Goal: Task Accomplishment & Management: Complete application form

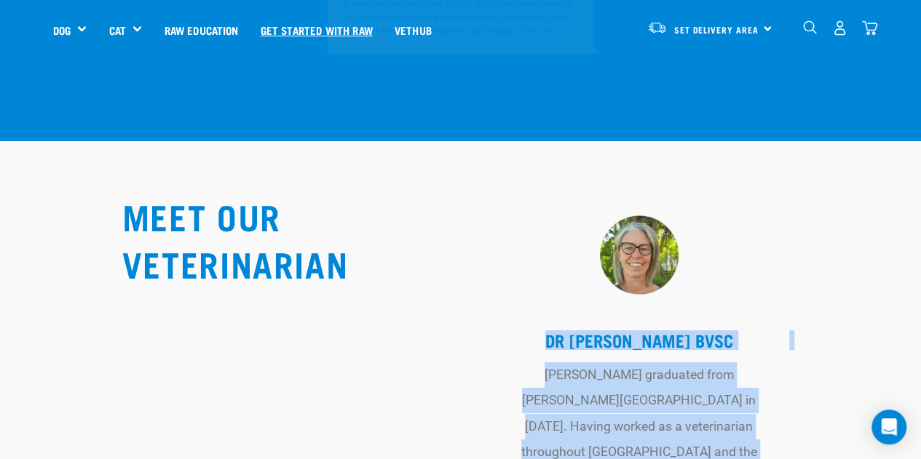
click at [333, 18] on link "Get started with Raw" at bounding box center [317, 30] width 134 height 58
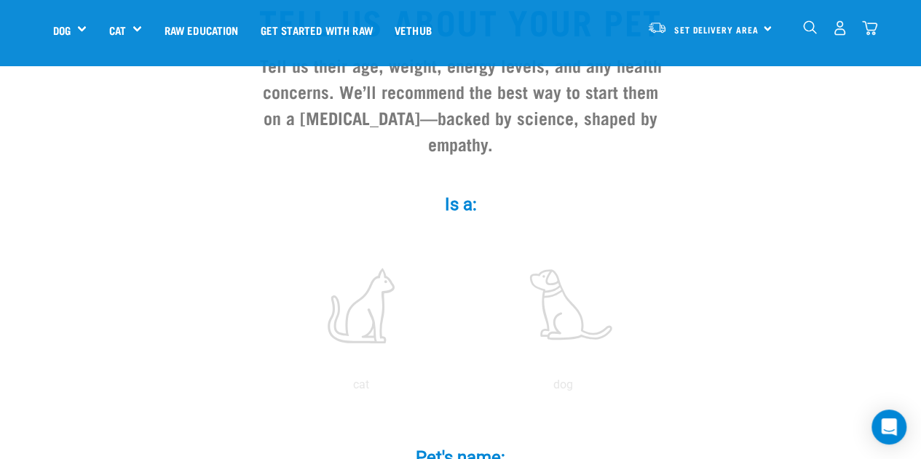
scroll to position [146, 0]
click at [549, 293] on label at bounding box center [563, 306] width 197 height 124
click at [462, 389] on input "radio" at bounding box center [462, 389] width 0 height 0
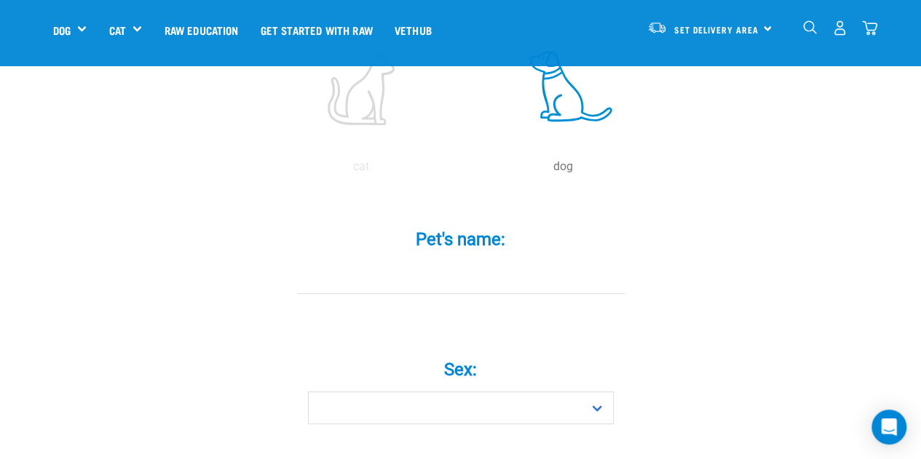
click at [489, 261] on input "Pet's name: *" at bounding box center [461, 277] width 328 height 33
type input "Bosco"
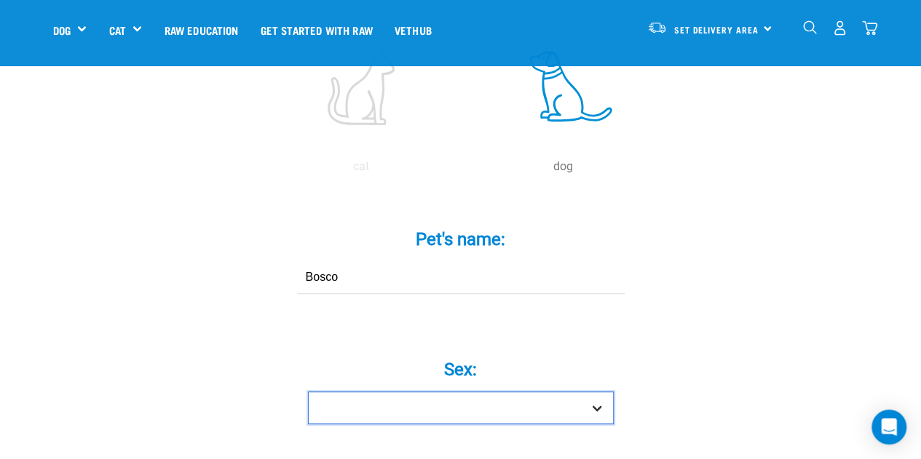
click at [601, 392] on select "Boy Girl" at bounding box center [461, 408] width 306 height 33
select select "boy"
click at [308, 392] on select "Boy Girl" at bounding box center [461, 408] width 306 height 33
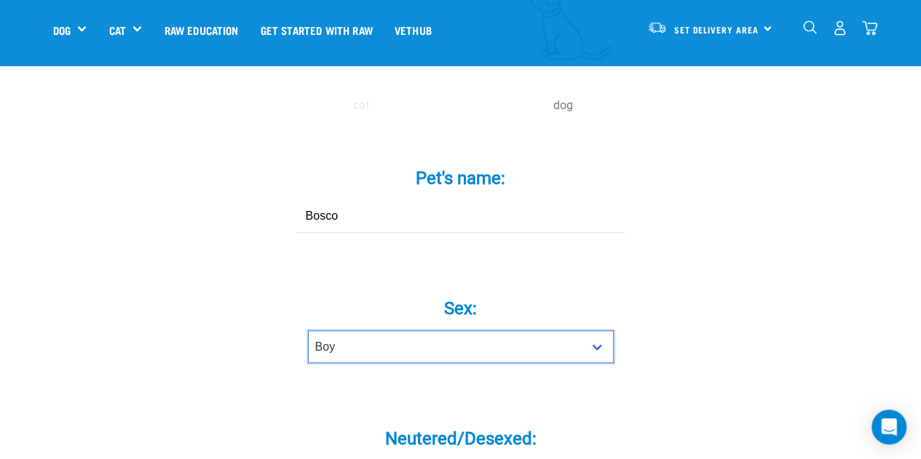
scroll to position [509, 0]
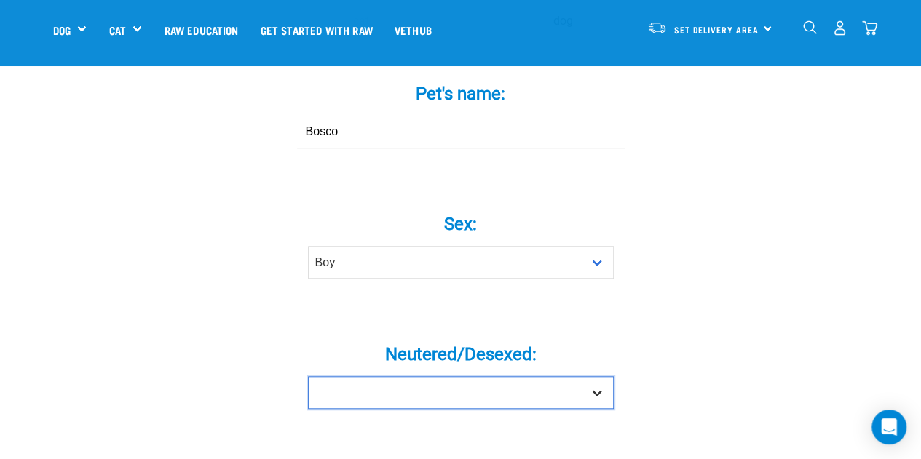
click at [597, 376] on select "Yes No" at bounding box center [461, 392] width 306 height 33
select select "yes"
click at [308, 376] on select "Yes No" at bounding box center [461, 392] width 306 height 33
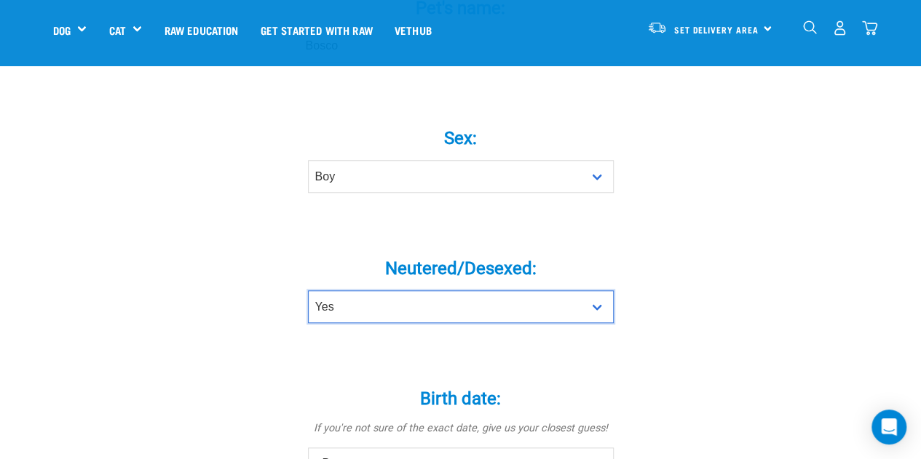
scroll to position [655, 0]
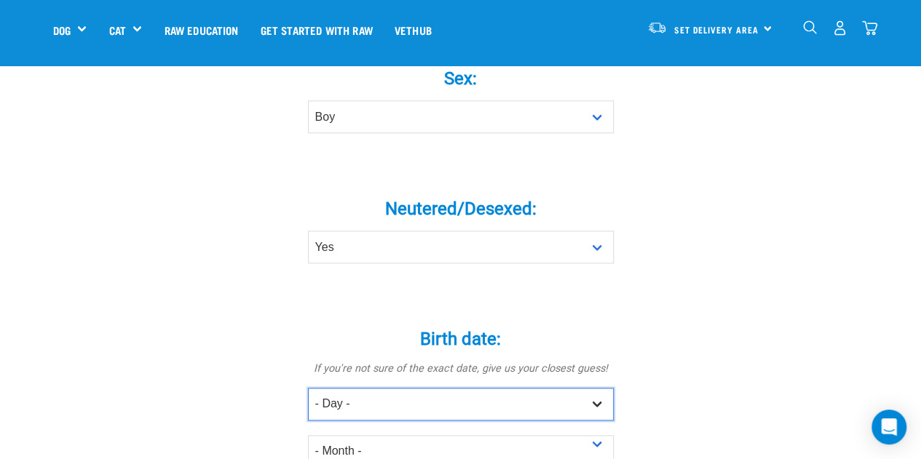
click at [595, 388] on select "- Day - 1 2 3 4 5 6 7 8 9 10 11 12 13 14 15 16 17 18 19 20 21 22 23 24 25 26 27" at bounding box center [461, 404] width 306 height 33
select select "11"
click at [308, 388] on select "- Day - 1 2 3 4 5 6 7 8 9 10 11 12 13 14 15 16 17 18 19 20 21 22 23 24 25 26 27" at bounding box center [461, 404] width 306 height 33
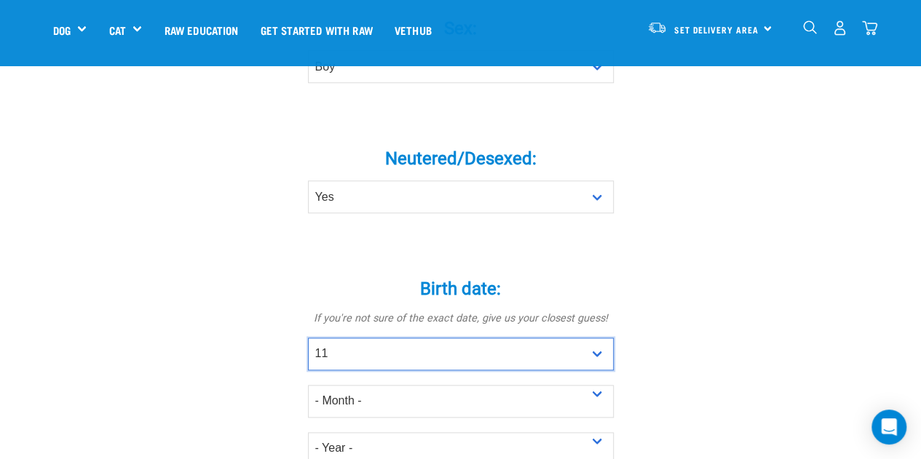
scroll to position [728, 0]
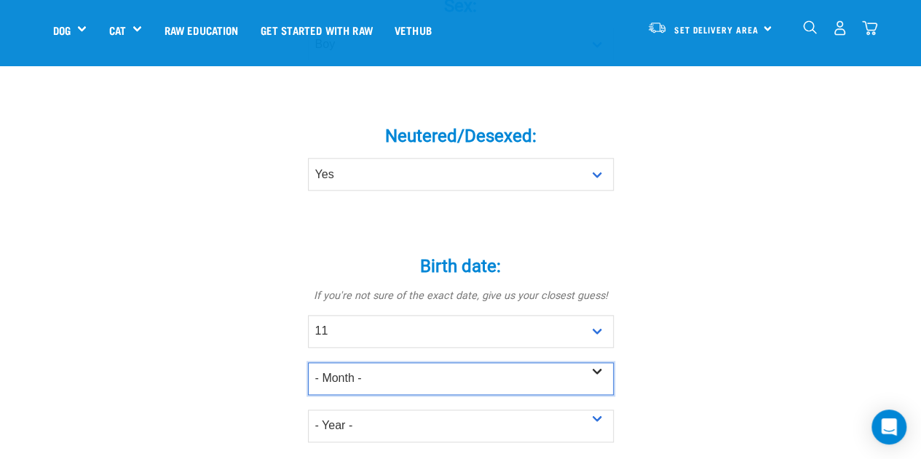
click at [598, 362] on select "- Month - January February March April May June July August September October N…" at bounding box center [461, 378] width 306 height 33
select select "November"
click at [308, 362] on select "- Month - January February March April May June July August September October N…" at bounding box center [461, 378] width 306 height 33
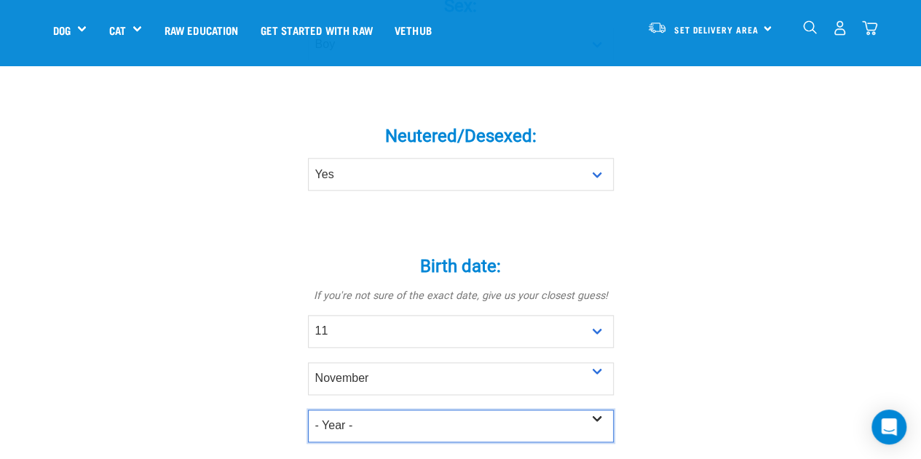
click at [598, 410] on select "- Year - 2025 2024 2023 2022 2021 2020 2019 2018 2017 2016 2015 2014 2013 2012" at bounding box center [461, 426] width 306 height 33
select select "2023"
click at [308, 410] on select "- Year - 2025 2024 2023 2022 2021 2020 2019 2018 2017 2016 2015 2014 2013 2012" at bounding box center [461, 426] width 306 height 33
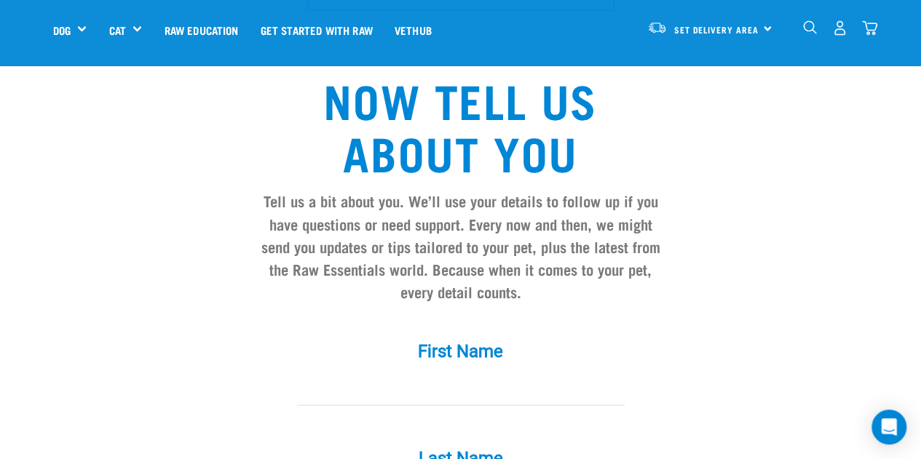
scroll to position [1164, 0]
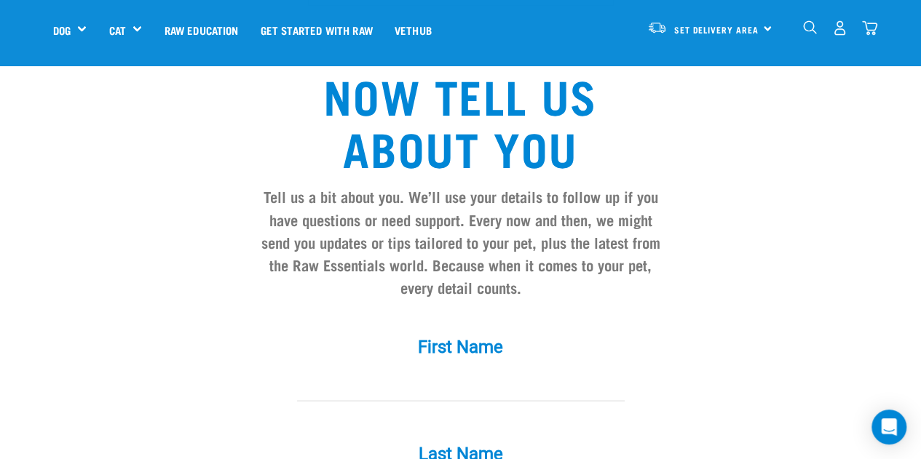
click at [536, 368] on input "First Name *" at bounding box center [461, 384] width 328 height 33
type input "Larri"
type input "Wallbridge"
type input "Larri.wallbridge@gmail.com"
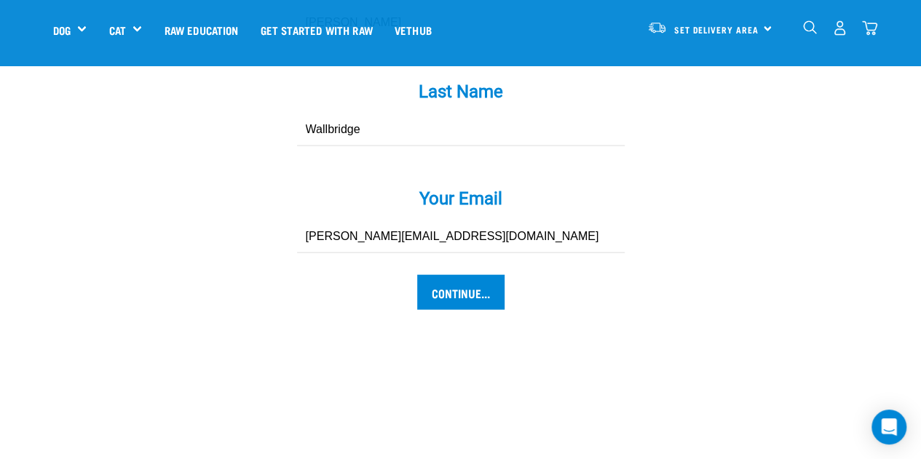
scroll to position [1528, 0]
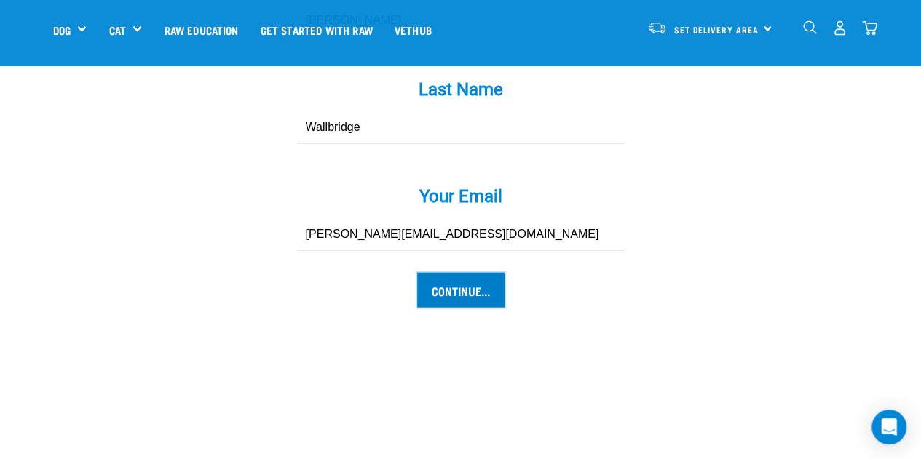
click at [455, 273] on input "Continue..." at bounding box center [460, 290] width 87 height 35
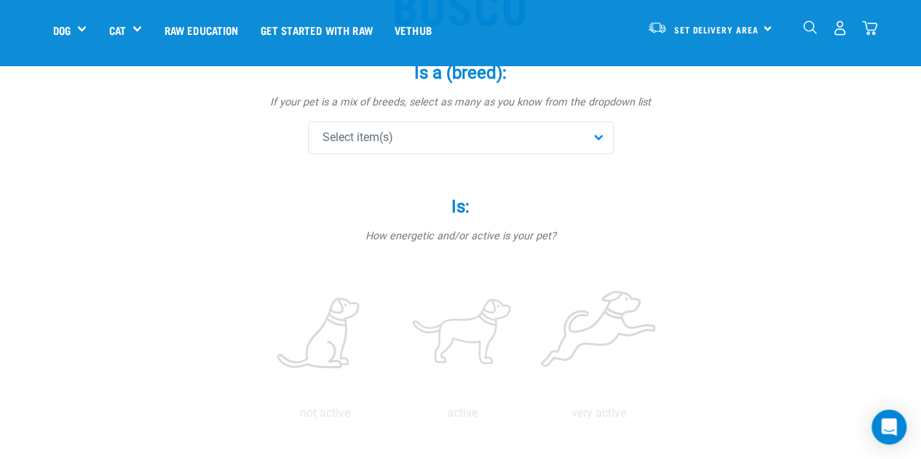
scroll to position [146, 0]
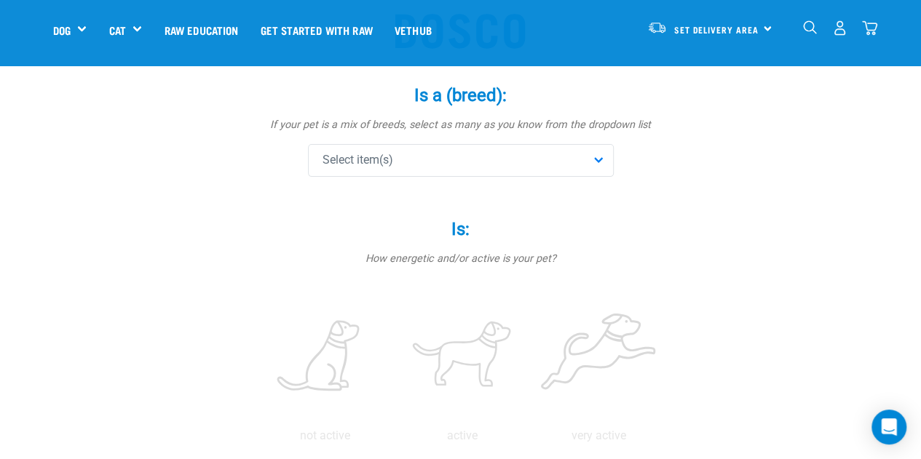
click at [597, 154] on div "Select item(s)" at bounding box center [461, 160] width 306 height 33
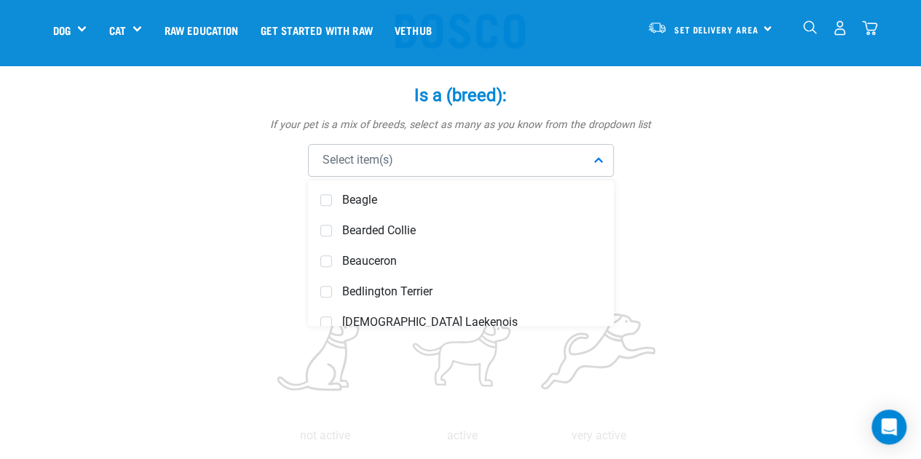
scroll to position [509, 0]
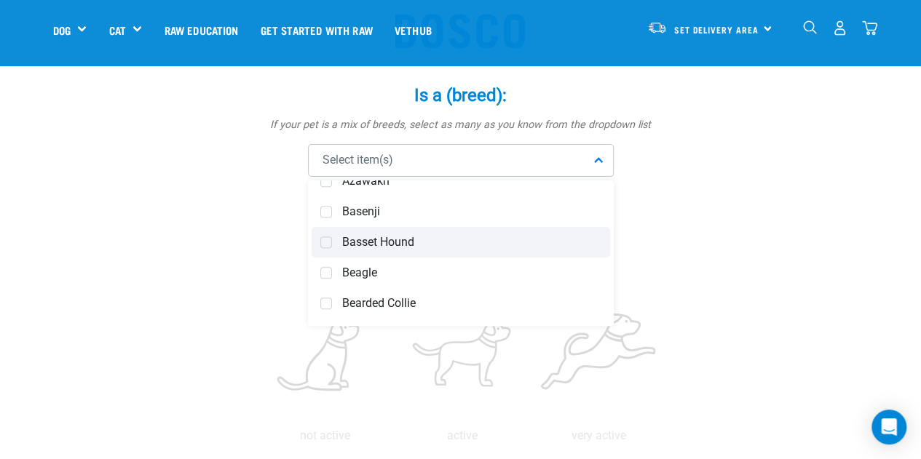
click at [422, 235] on span "Basset Hound" at bounding box center [471, 242] width 259 height 15
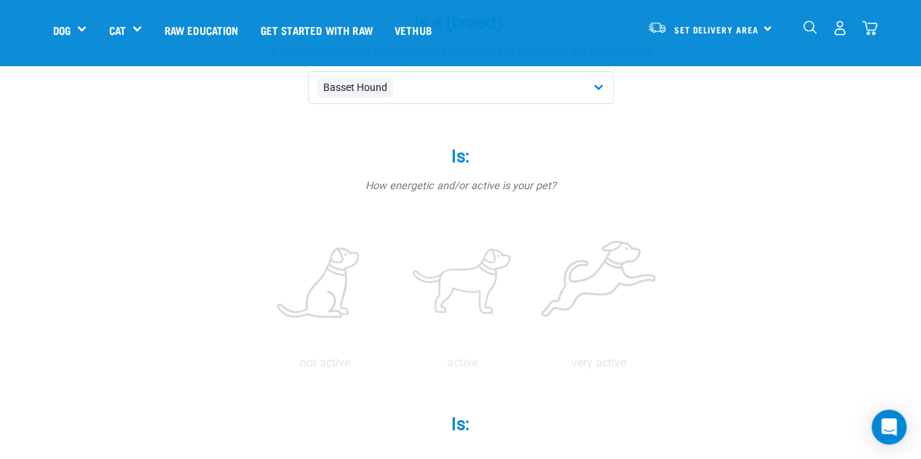
scroll to position [291, 0]
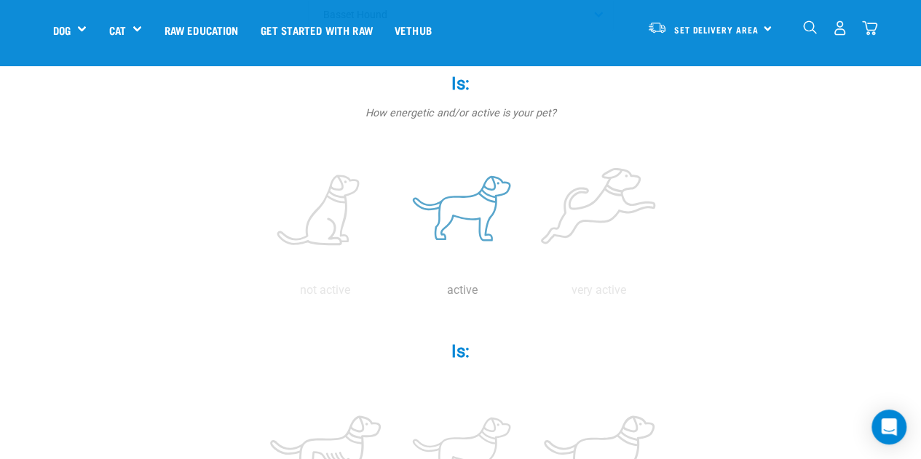
click at [464, 218] on label at bounding box center [462, 211] width 131 height 124
click at [394, 294] on input "radio" at bounding box center [394, 294] width 0 height 0
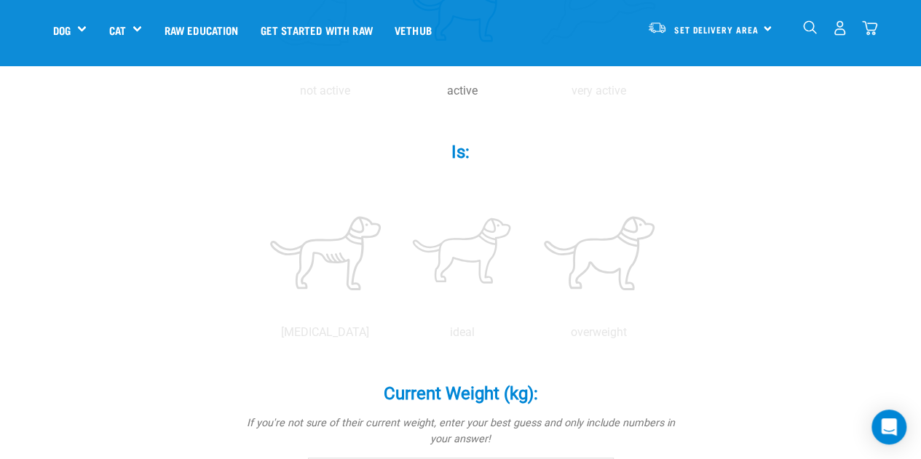
scroll to position [509, 0]
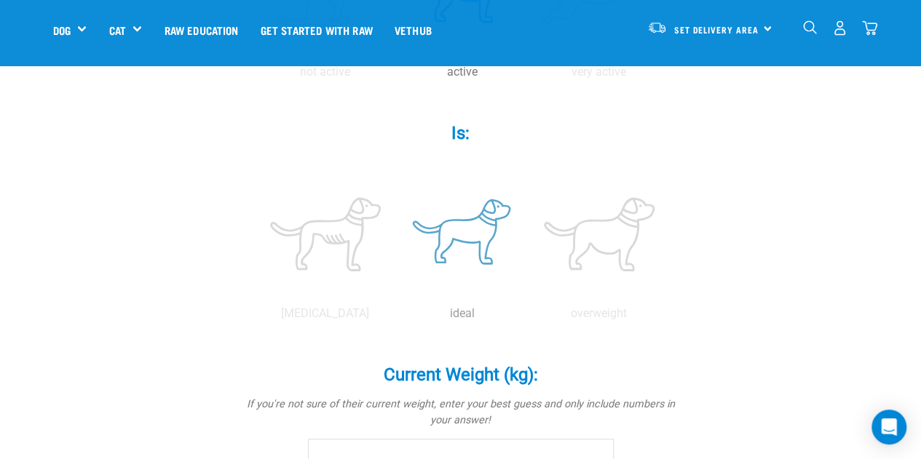
click at [459, 226] on label at bounding box center [462, 234] width 131 height 124
click at [394, 317] on input "radio" at bounding box center [394, 317] width 0 height 0
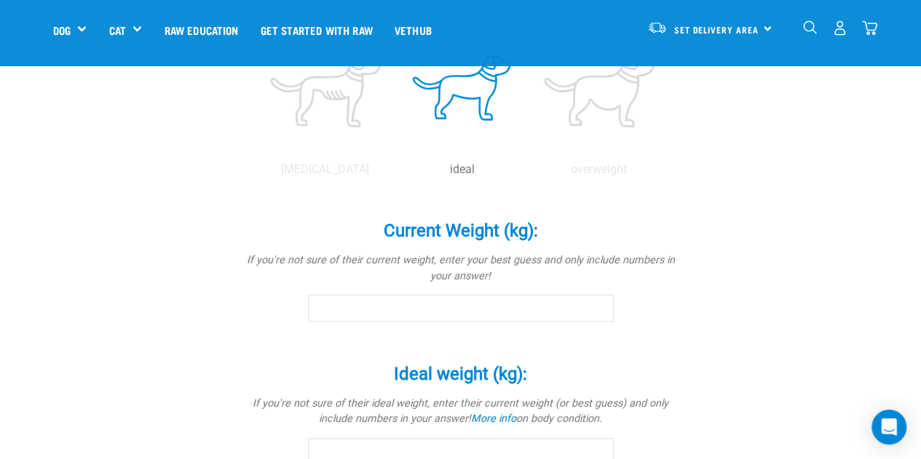
scroll to position [655, 0]
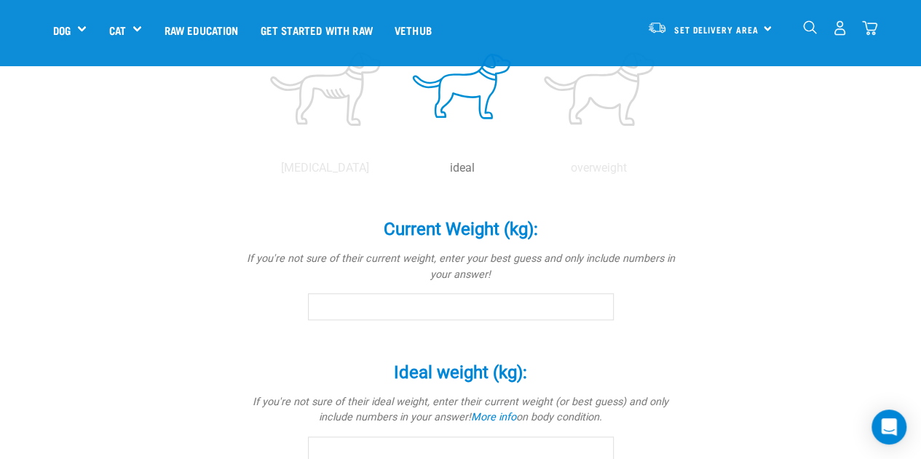
click at [507, 301] on input "Current Weight (kg): *" at bounding box center [461, 306] width 306 height 26
click at [600, 301] on input "0.1" at bounding box center [461, 306] width 306 height 26
type input "0"
click at [596, 309] on input "0" at bounding box center [461, 306] width 306 height 26
type input "30"
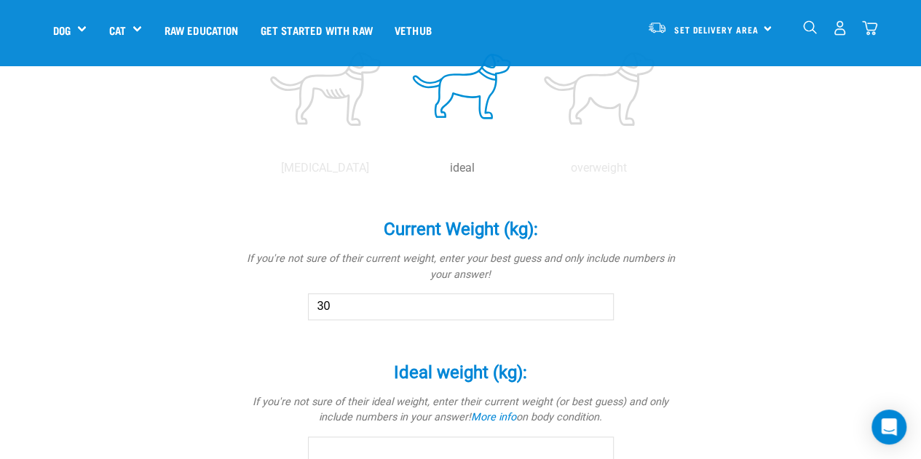
click at [689, 261] on div "Bosco Is a (breed): * If your pet is a mix of breeds, select as many as you kno…" at bounding box center [460, 134] width 815 height 1344
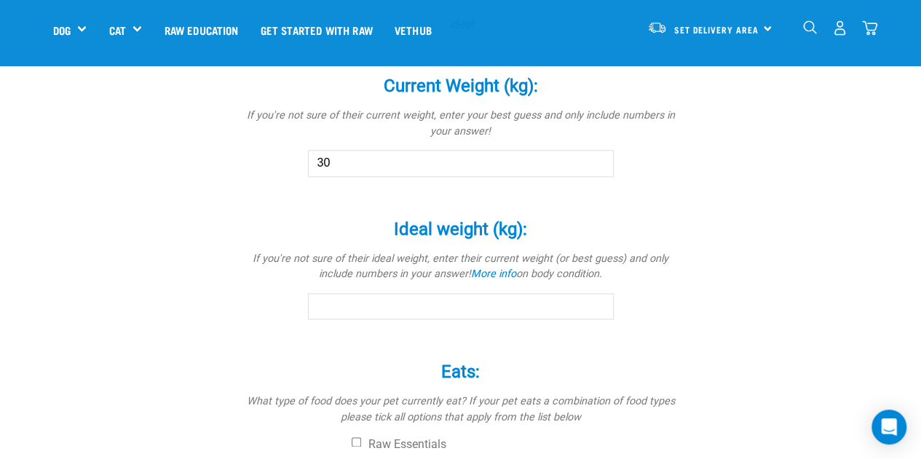
scroll to position [873, 0]
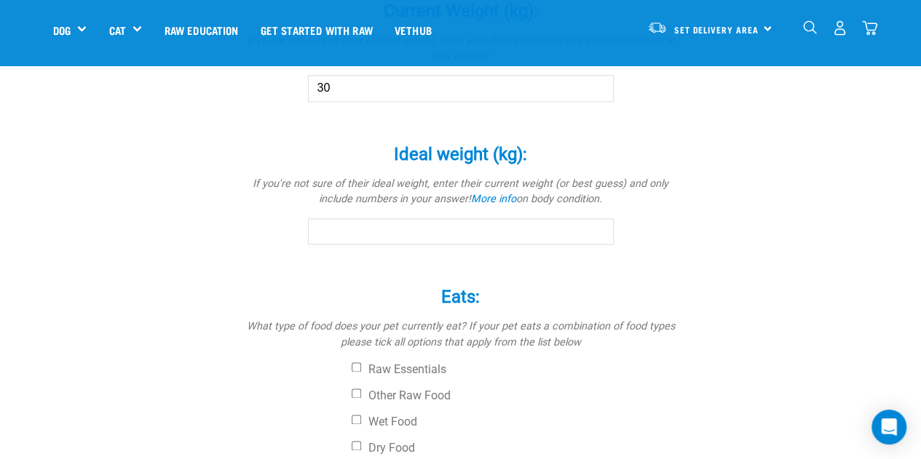
click at [341, 228] on input "Ideal weight (kg): *" at bounding box center [461, 231] width 306 height 26
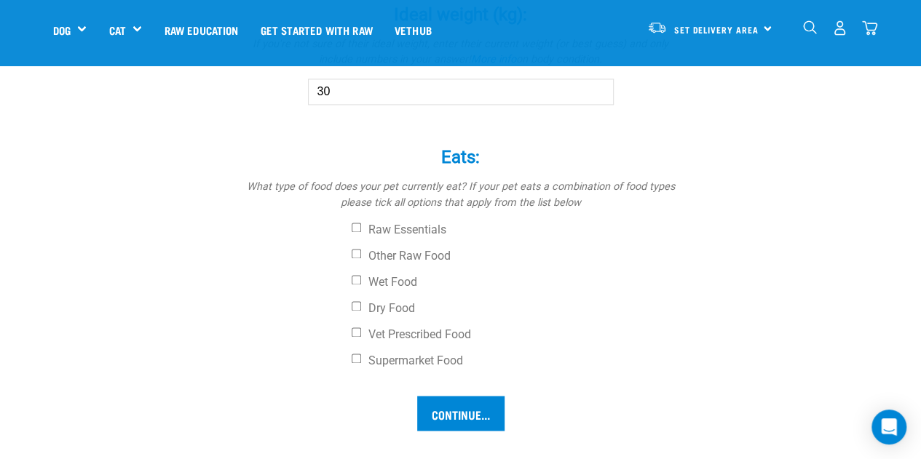
scroll to position [1019, 0]
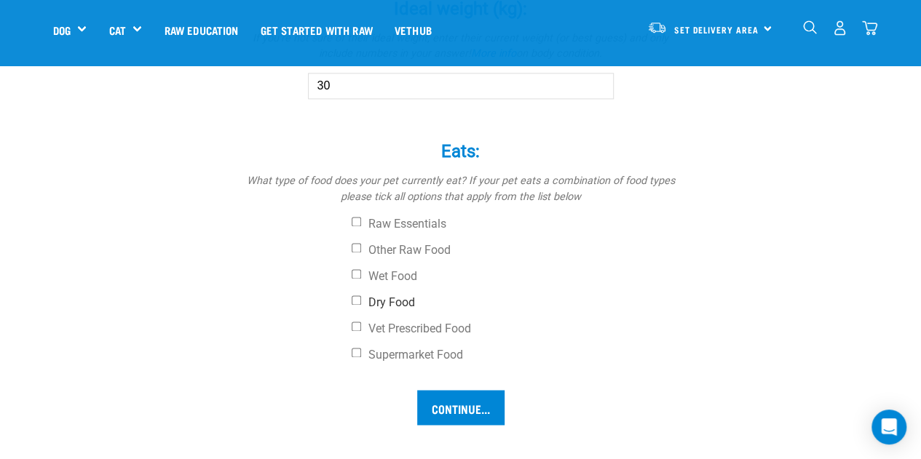
type input "30"
click at [359, 298] on input "Dry Food" at bounding box center [356, 299] width 9 height 9
checkbox input "true"
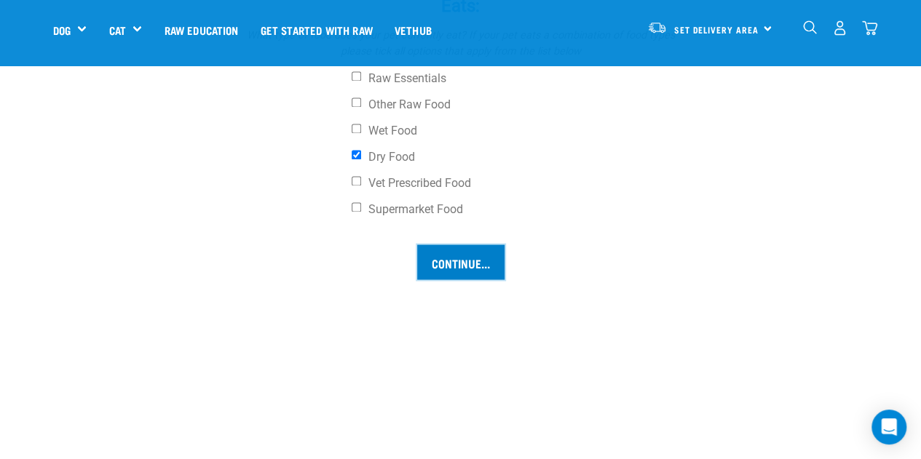
click at [461, 264] on input "Continue..." at bounding box center [460, 262] width 87 height 35
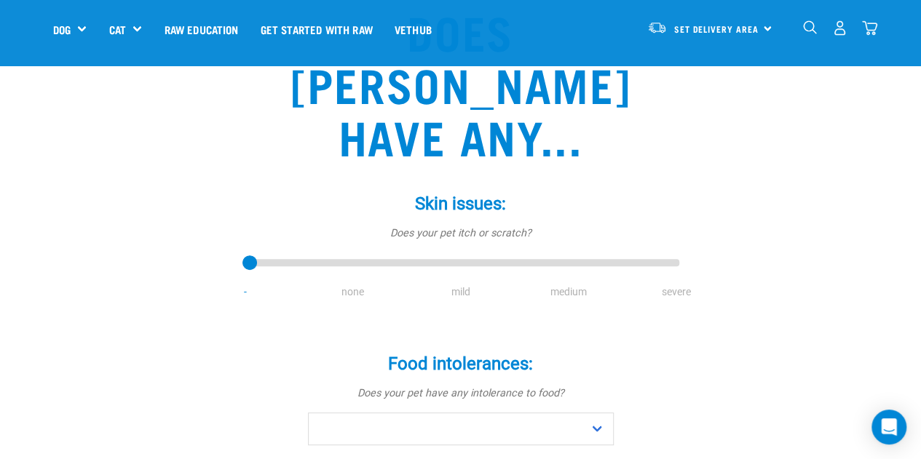
scroll to position [146, 0]
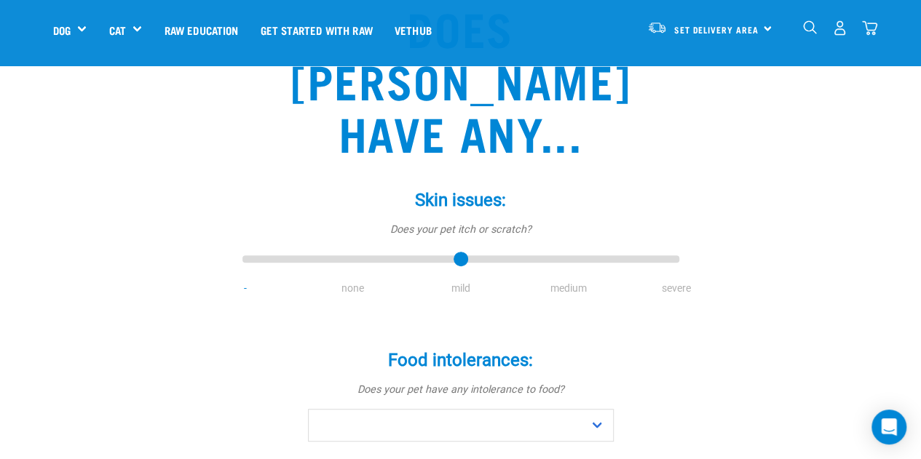
type input "2"
click at [461, 250] on input "range" at bounding box center [460, 260] width 437 height 20
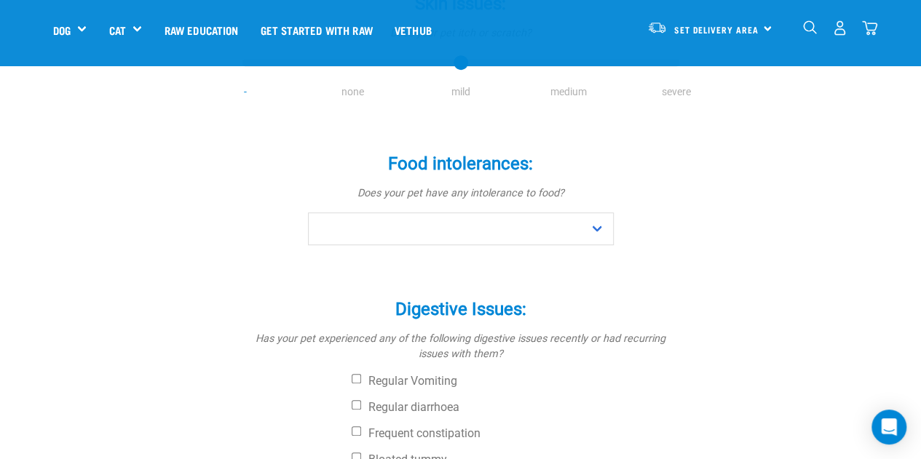
scroll to position [364, 0]
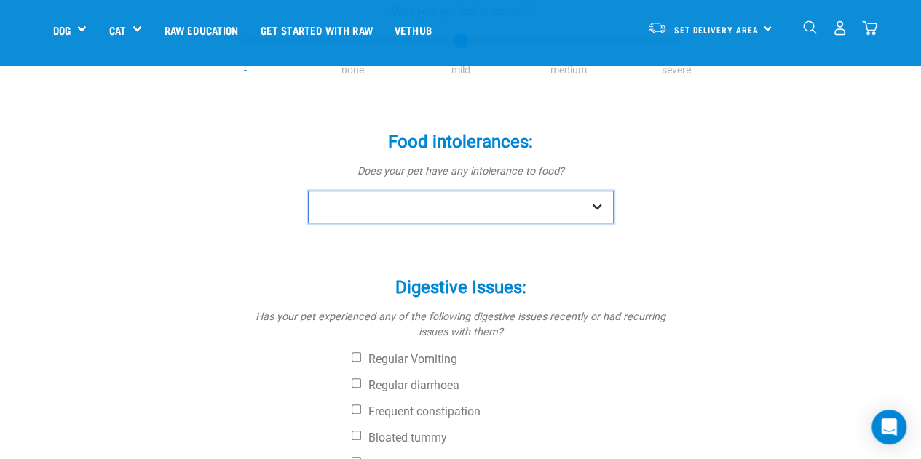
click at [592, 191] on select "No Yes" at bounding box center [461, 207] width 306 height 33
select select "no"
click at [308, 191] on select "No Yes" at bounding box center [461, 207] width 306 height 33
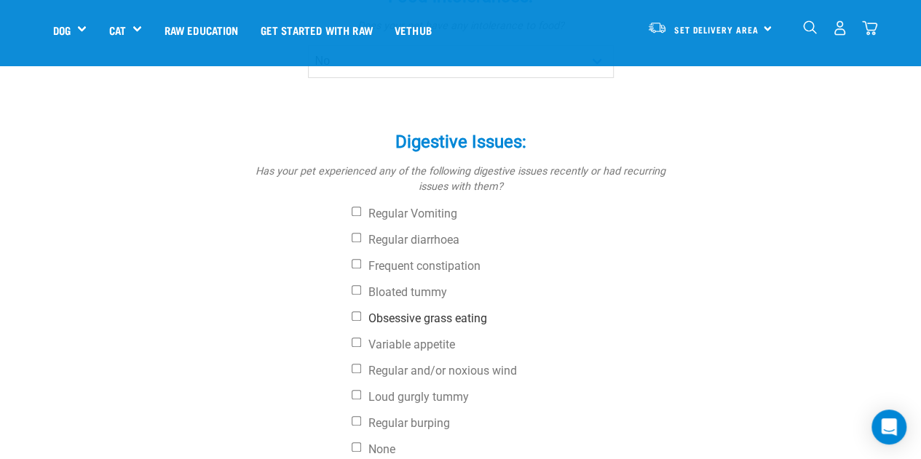
click at [356, 312] on input "Obsessive grass eating" at bounding box center [356, 316] width 9 height 9
checkbox input "true"
drag, startPoint x: 358, startPoint y: 156, endPoint x: 483, endPoint y: 183, distance: 128.0
click at [359, 207] on input "Regular Vomiting" at bounding box center [356, 211] width 9 height 9
click at [358, 207] on input "Regular Vomiting" at bounding box center [356, 211] width 9 height 9
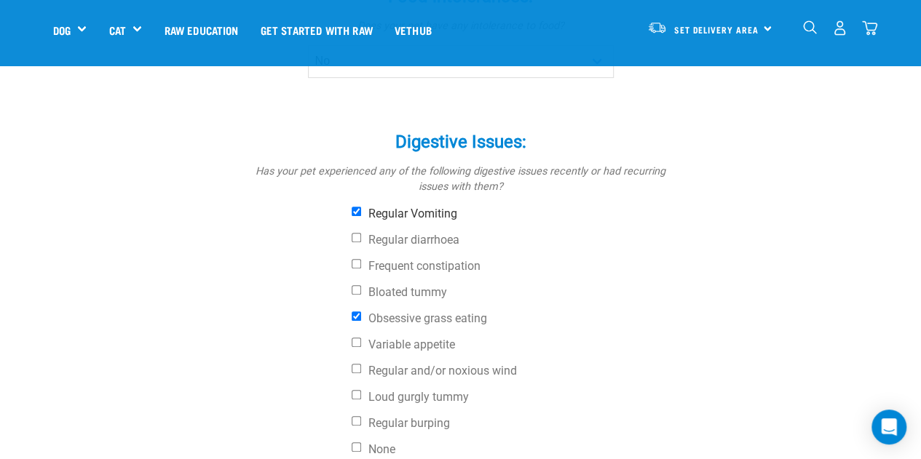
checkbox input "false"
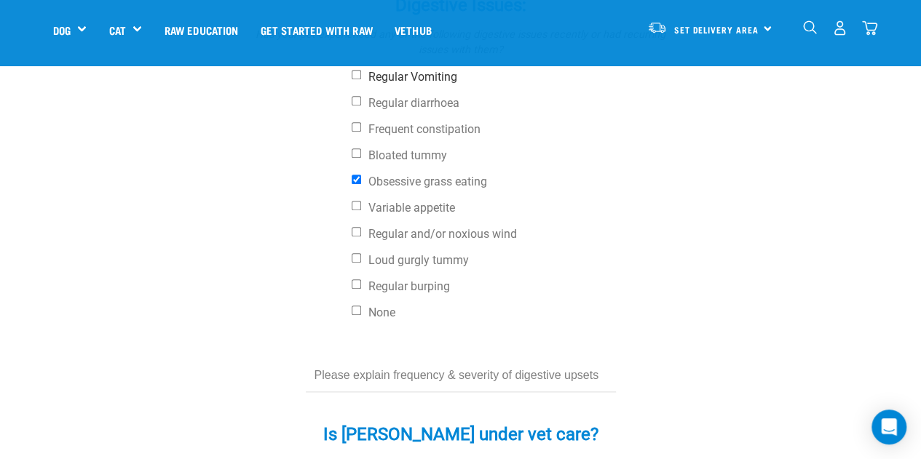
scroll to position [655, 0]
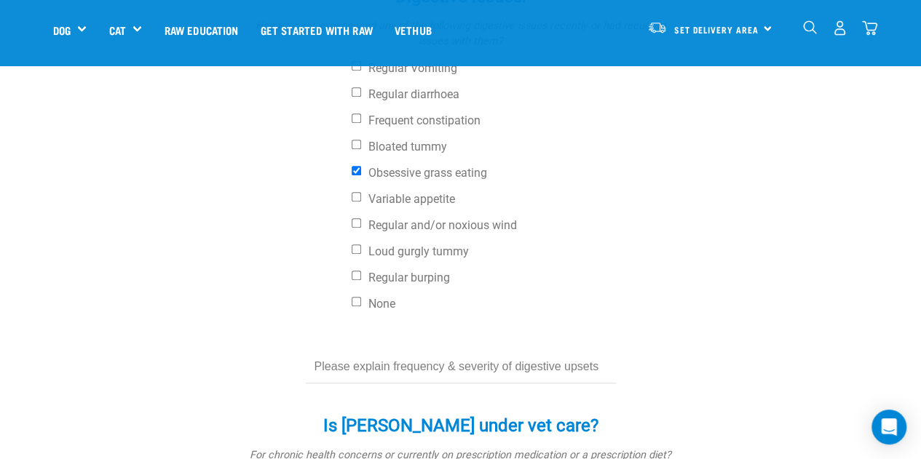
drag, startPoint x: 380, startPoint y: 343, endPoint x: 317, endPoint y: 346, distance: 62.7
click at [380, 341] on form "Skin issues: * Does your pet itch or scratch? - none mild medium severe Food in…" at bounding box center [460, 118] width 413 height 916
click at [583, 351] on input "text" at bounding box center [461, 367] width 310 height 33
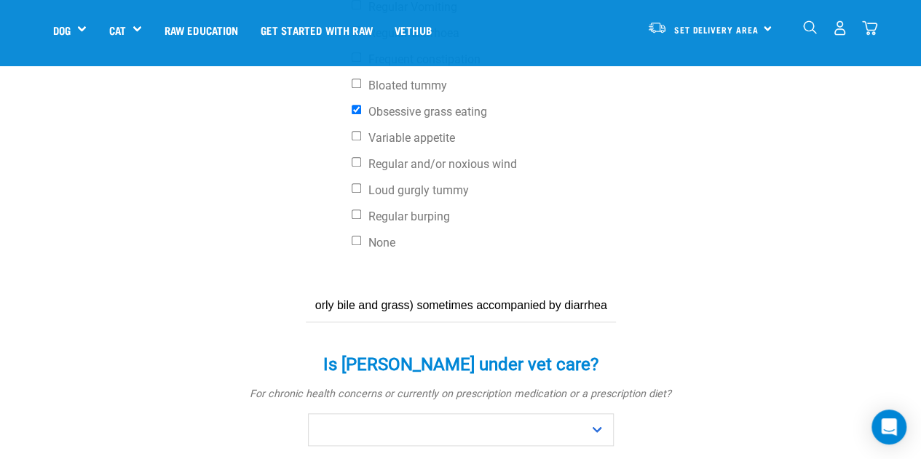
scroll to position [801, 0]
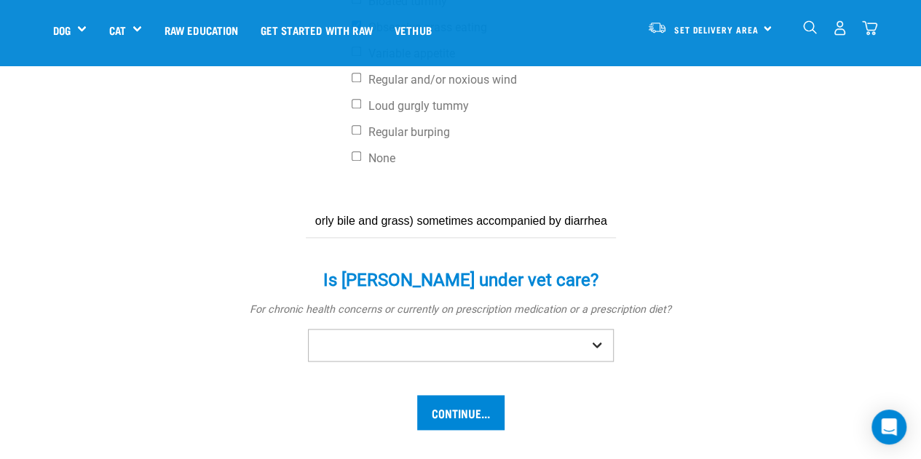
type input "Every couple months we have an episode of being sick (majorly bile and grass) s…"
click at [597, 329] on select "No Yes" at bounding box center [461, 345] width 306 height 33
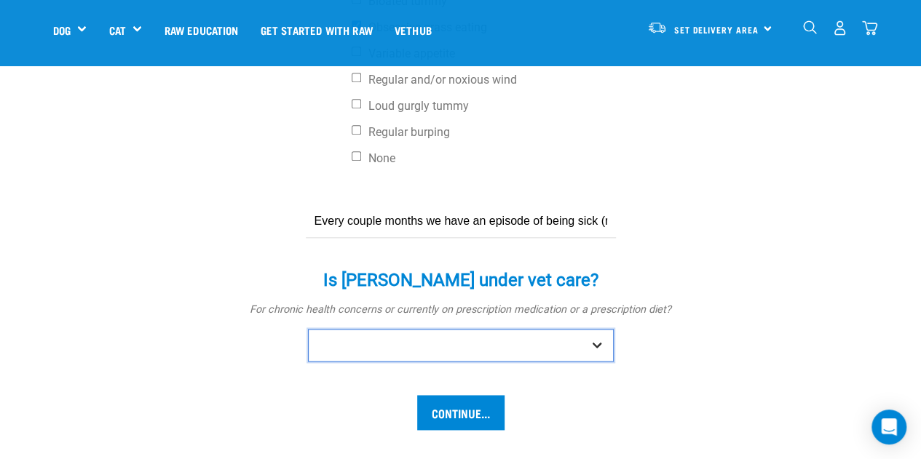
select select "yes"
click at [308, 329] on select "No Yes" at bounding box center [461, 345] width 306 height 33
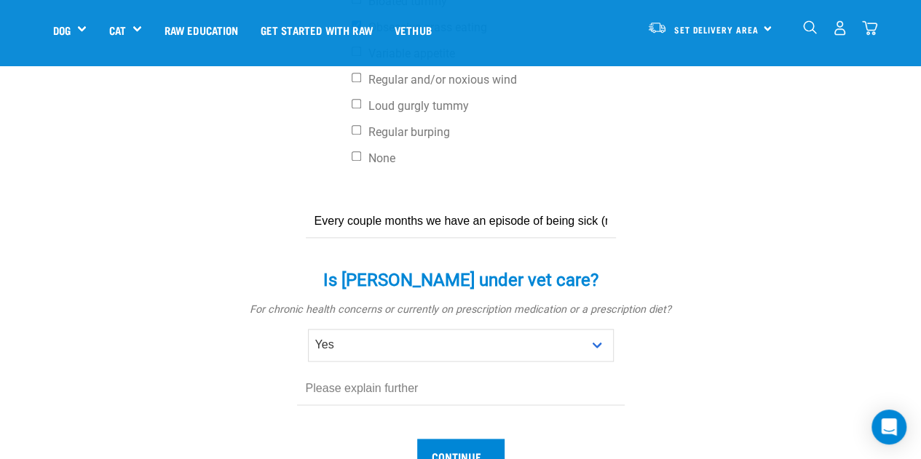
click at [429, 365] on div "Is [PERSON_NAME] under vet care? * For chronic health concerns or currently on …" at bounding box center [460, 339] width 437 height 178
drag, startPoint x: 330, startPoint y: 355, endPoint x: 351, endPoint y: 352, distance: 21.4
click at [329, 355] on div "Is [PERSON_NAME] under vet care? * For chronic health concerns or currently on …" at bounding box center [460, 339] width 437 height 178
click at [365, 373] on input "text" at bounding box center [461, 389] width 328 height 33
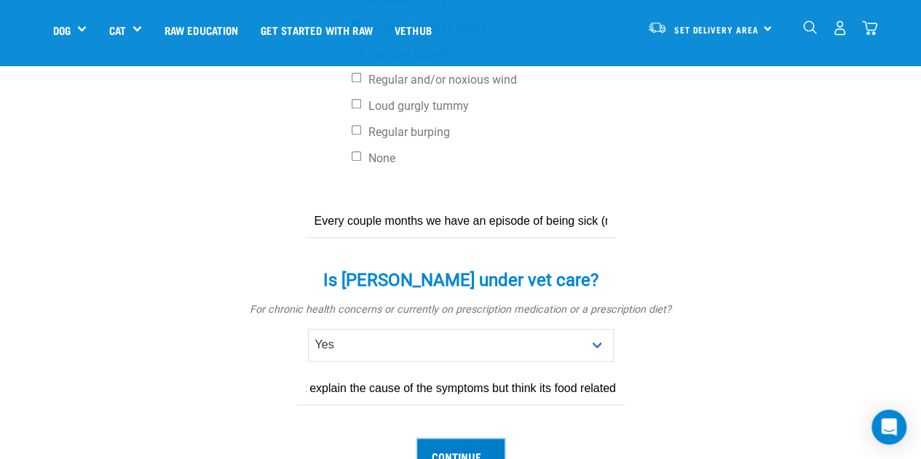
click at [458, 439] on input "Continue..." at bounding box center [460, 456] width 87 height 35
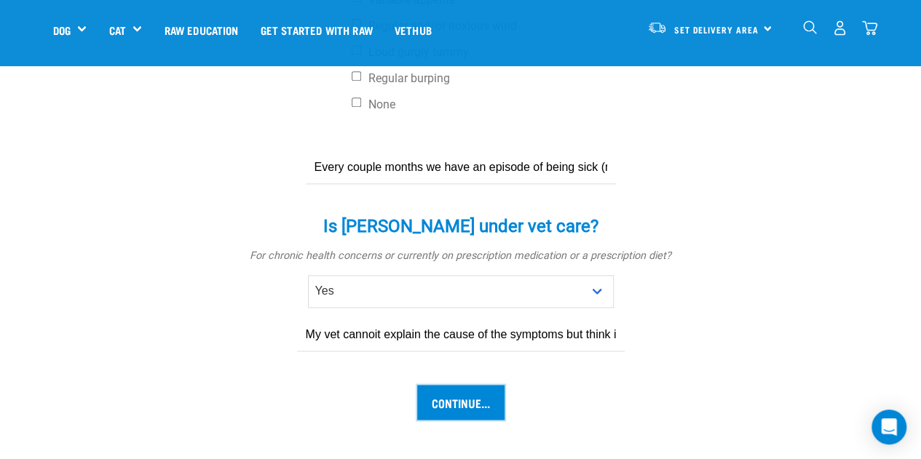
scroll to position [873, 0]
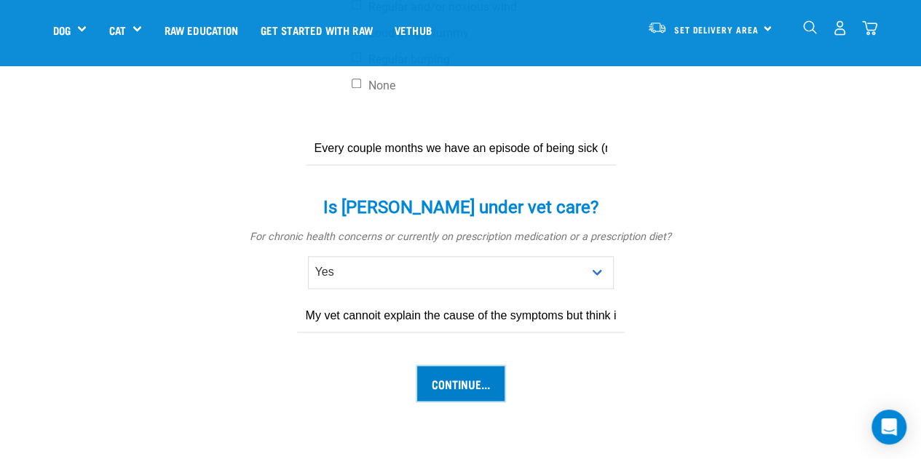
click at [481, 366] on input "Continue..." at bounding box center [460, 383] width 87 height 35
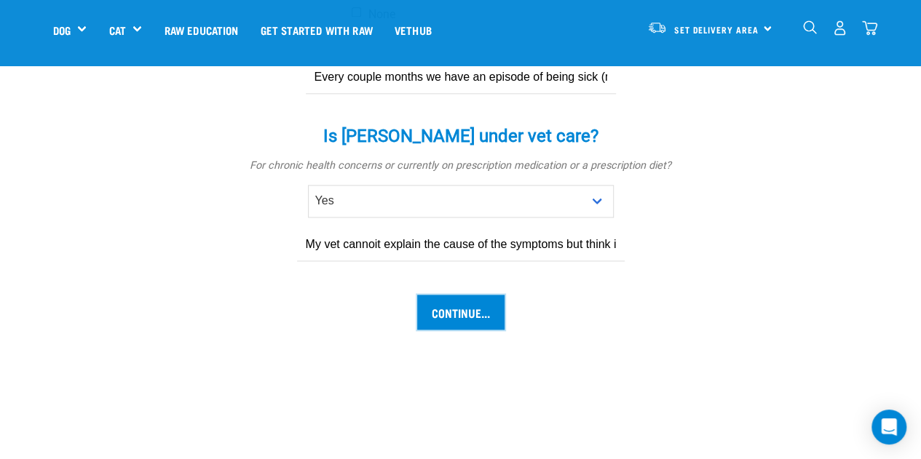
scroll to position [946, 0]
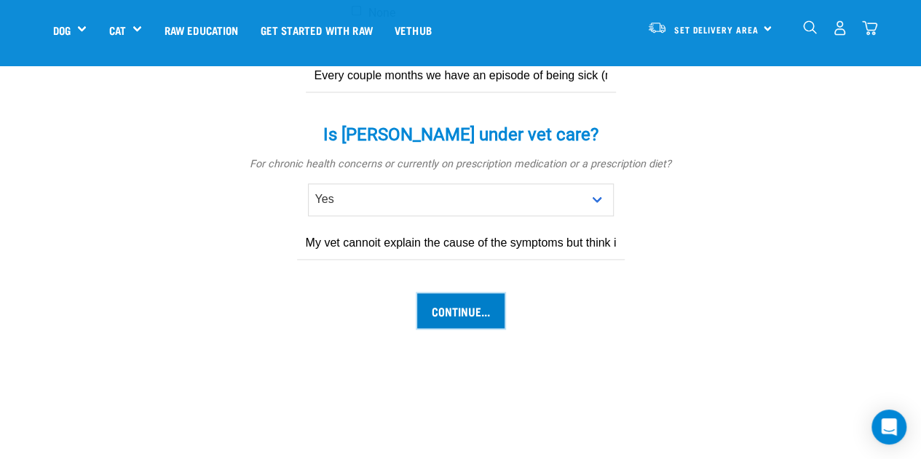
click at [473, 293] on input "Continue..." at bounding box center [460, 310] width 87 height 35
click at [424, 227] on input "My vet cannoit explain the cause of the symptoms but think its food related" at bounding box center [461, 243] width 328 height 33
click at [477, 293] on input "Continue..." at bounding box center [460, 310] width 87 height 35
drag, startPoint x: 374, startPoint y: 190, endPoint x: 376, endPoint y: 199, distance: 8.9
click at [376, 227] on input "My vet cannoit explain the cause of the symptoms but think its food related" at bounding box center [461, 243] width 328 height 33
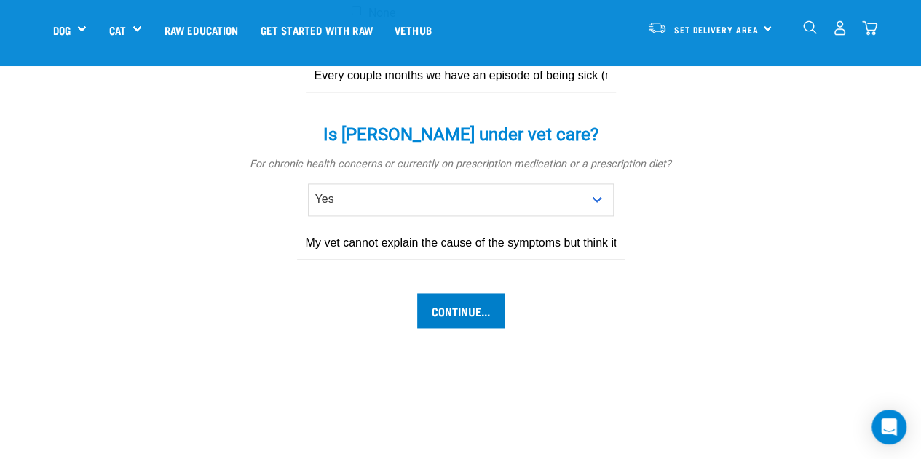
type input "My vet cannot explain the cause of the symptoms but think its food related"
click at [467, 293] on input "Continue..." at bounding box center [460, 310] width 87 height 35
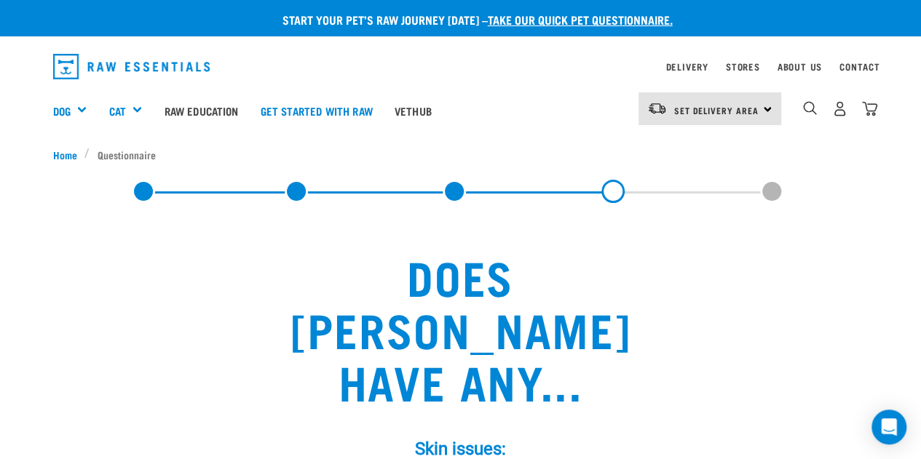
scroll to position [73, 0]
